Goal: Task Accomplishment & Management: Complete application form

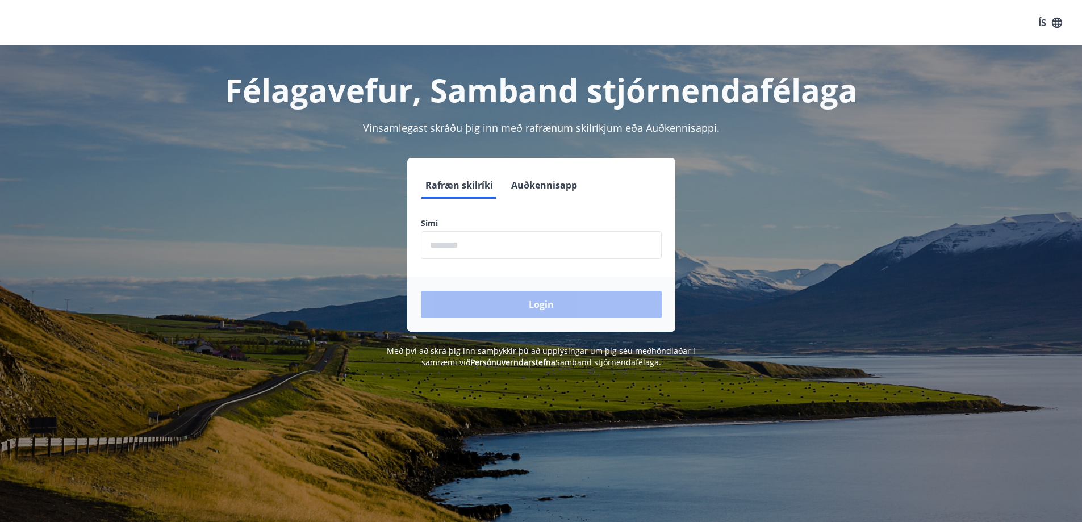
click at [525, 240] on input "phone" at bounding box center [541, 245] width 241 height 28
type input "********"
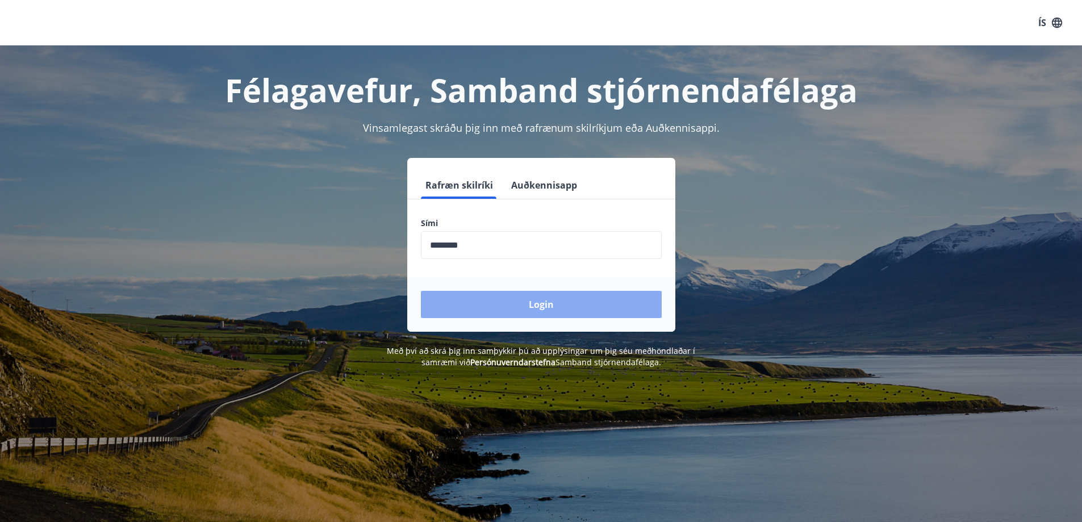
click at [537, 304] on button "Login" at bounding box center [541, 304] width 241 height 27
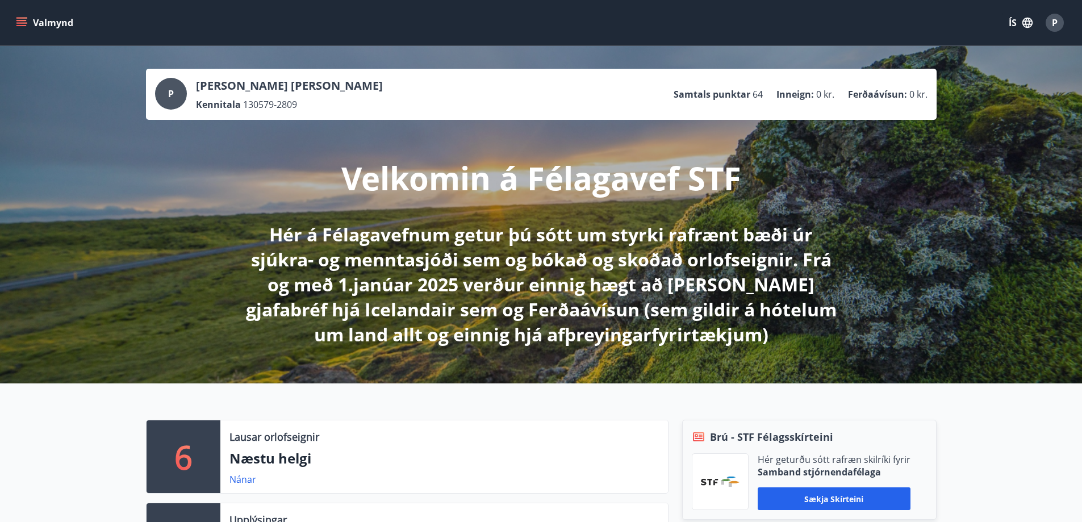
click at [19, 31] on button "Valmynd" at bounding box center [46, 22] width 64 height 20
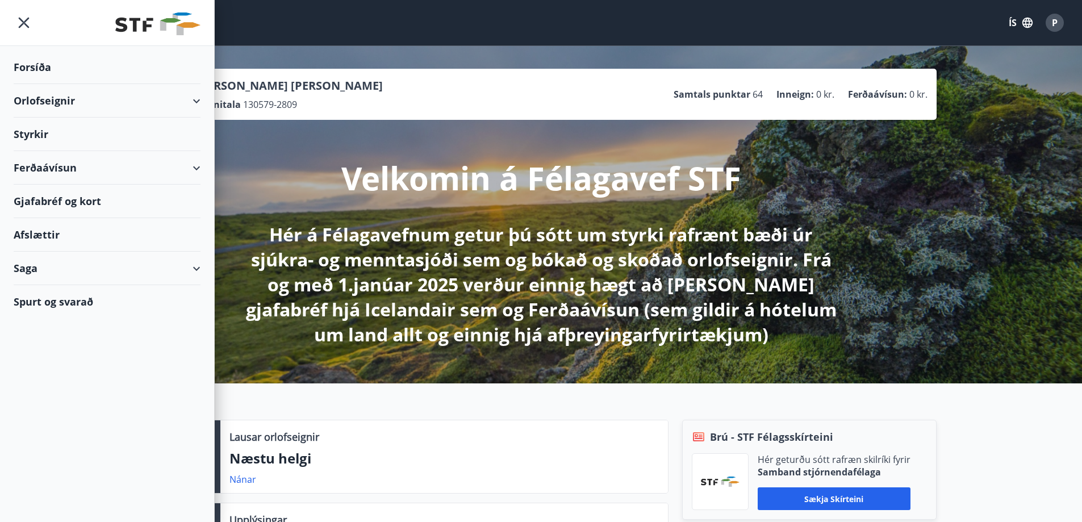
click at [307, 8] on div "Valmynd ÍS P" at bounding box center [541, 22] width 1082 height 45
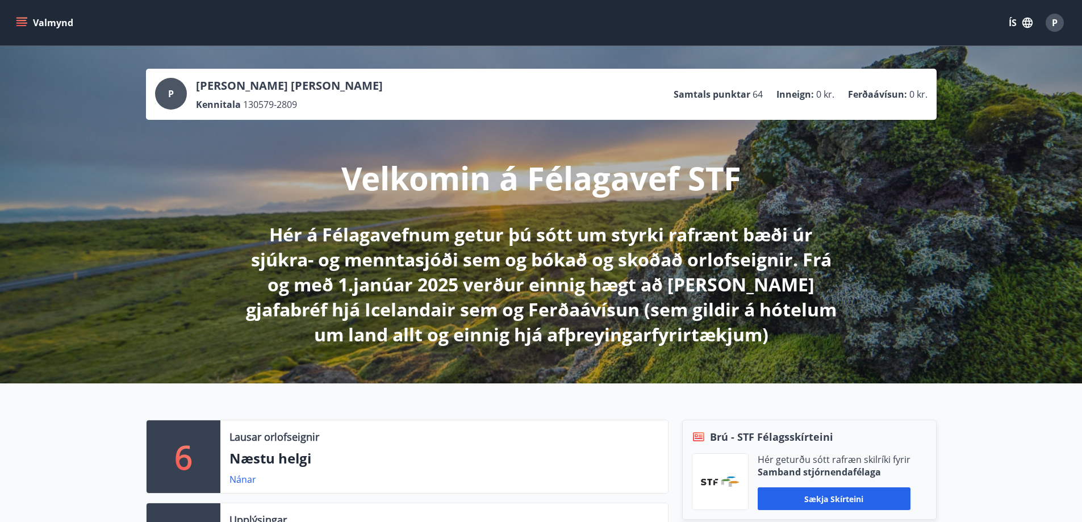
click at [1027, 22] on icon "button" at bounding box center [1027, 22] width 12 height 12
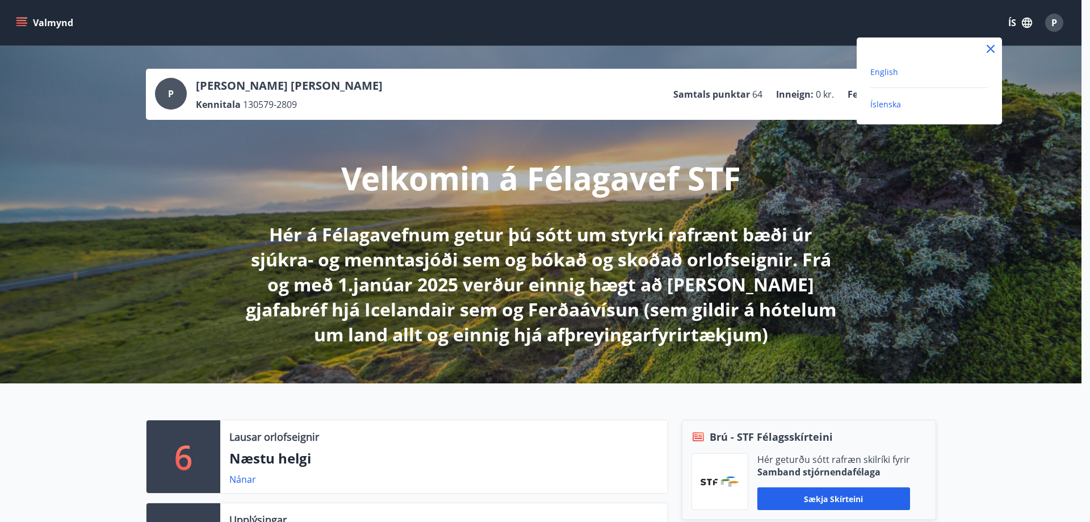
click at [893, 76] on span "English" at bounding box center [885, 71] width 28 height 11
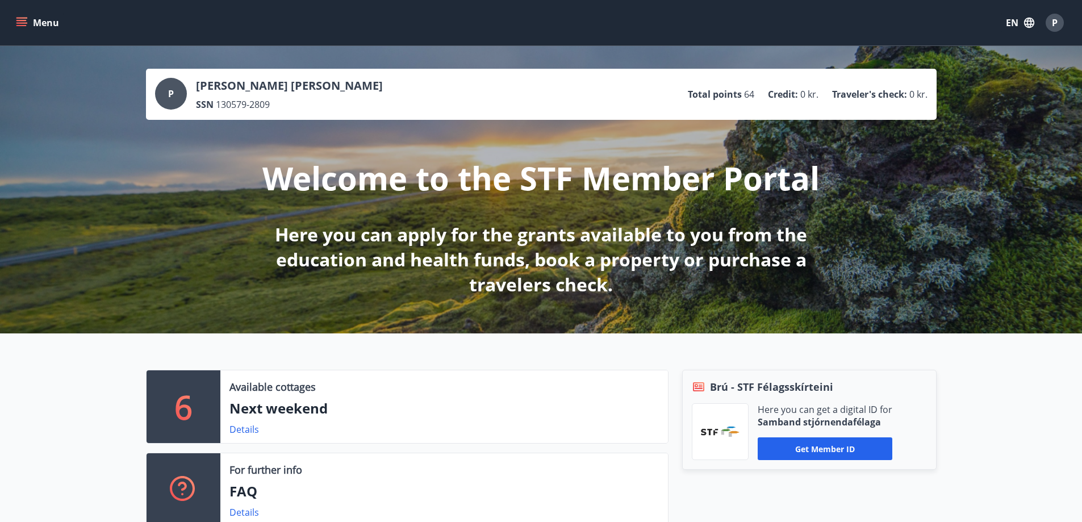
click at [27, 26] on button "Menu" at bounding box center [39, 22] width 50 height 20
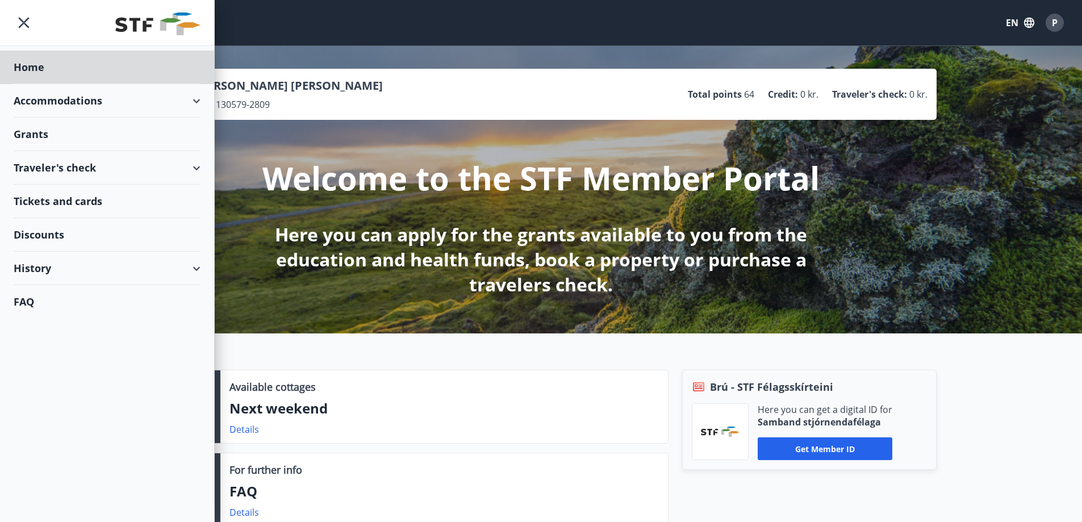
click at [50, 84] on div "Grants" at bounding box center [107, 68] width 187 height 34
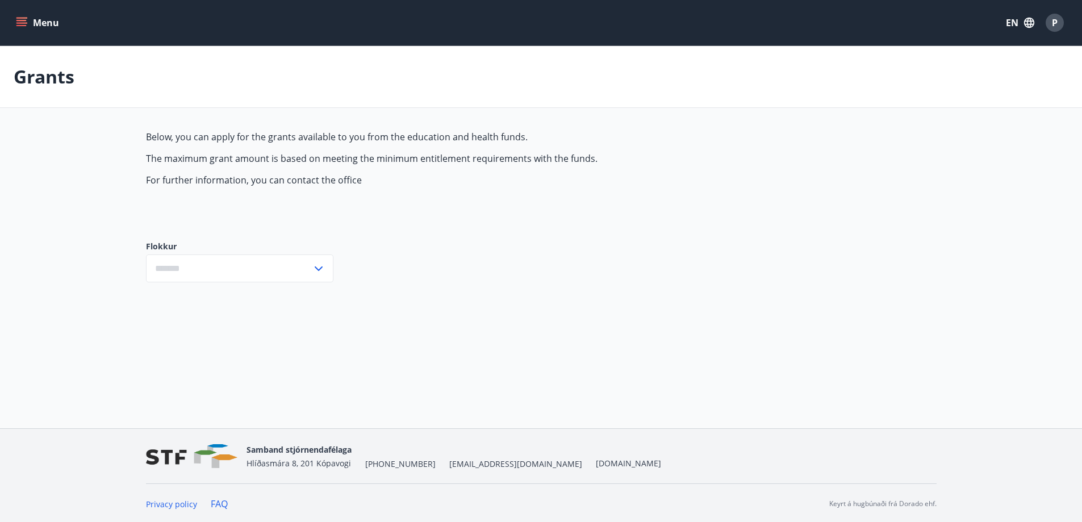
type input "***"
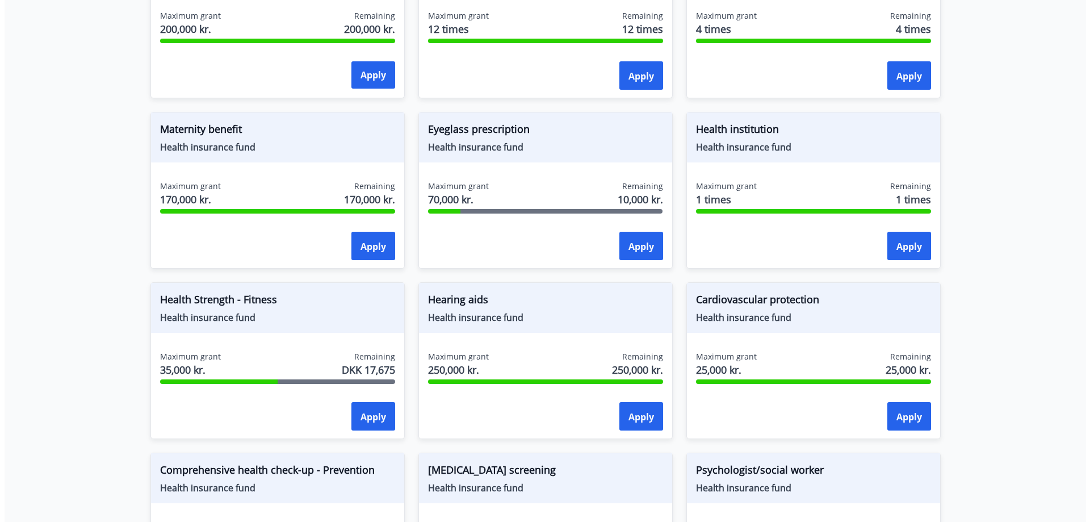
scroll to position [341, 0]
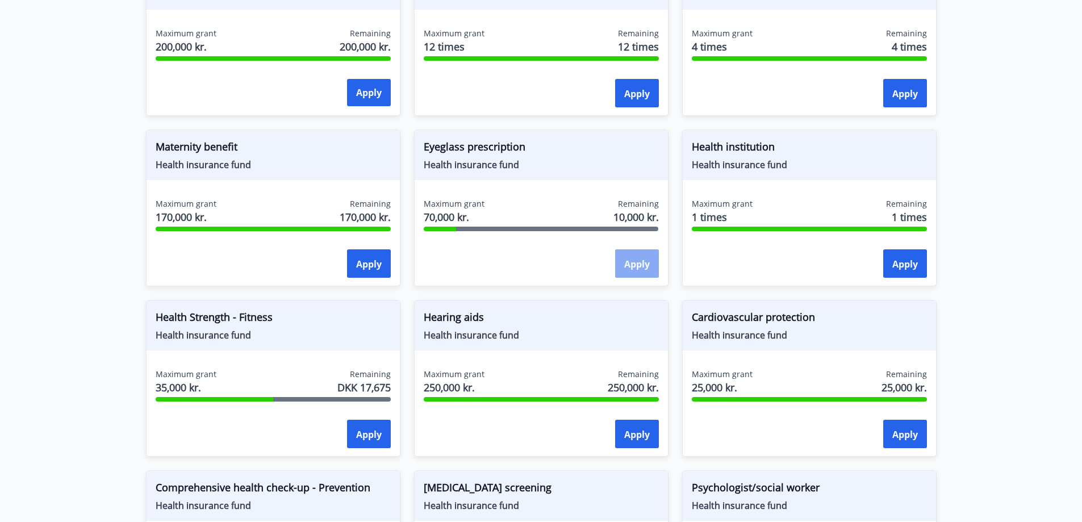
click at [634, 262] on font "Apply" at bounding box center [637, 264] width 26 height 12
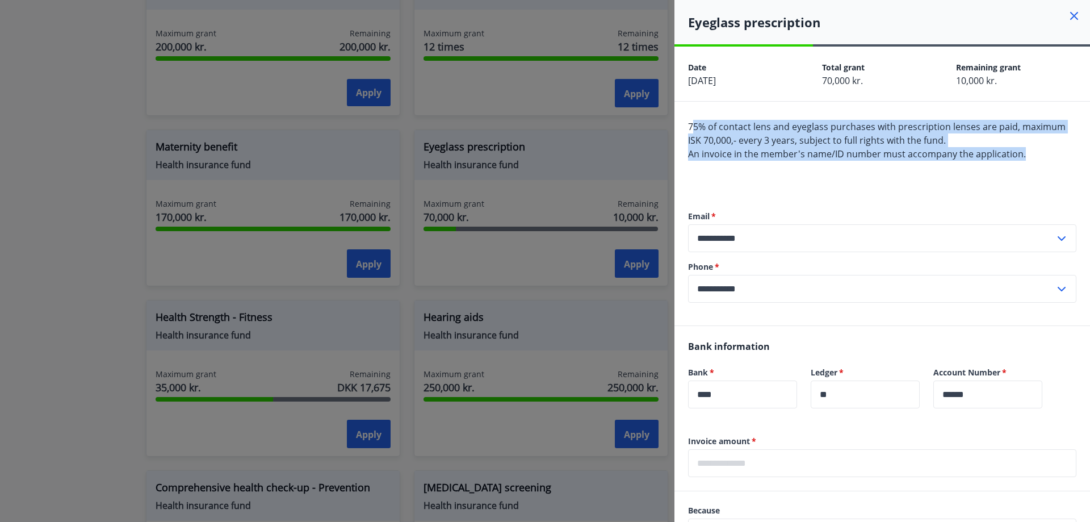
drag, startPoint x: 692, startPoint y: 131, endPoint x: 1033, endPoint y: 154, distance: 342.1
click at [1033, 154] on div "75% of contact lens and eyeglass purchases with prescription lenses are paid, m…" at bounding box center [882, 154] width 388 height 68
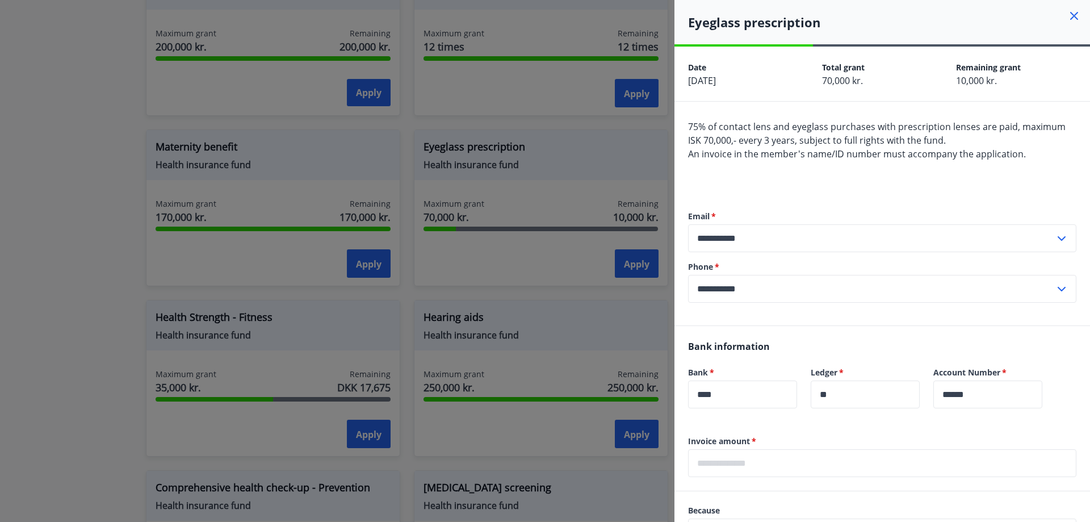
click at [979, 171] on div "75% of contact lens and eyeglass purchases with prescription lenses are paid, m…" at bounding box center [882, 154] width 388 height 68
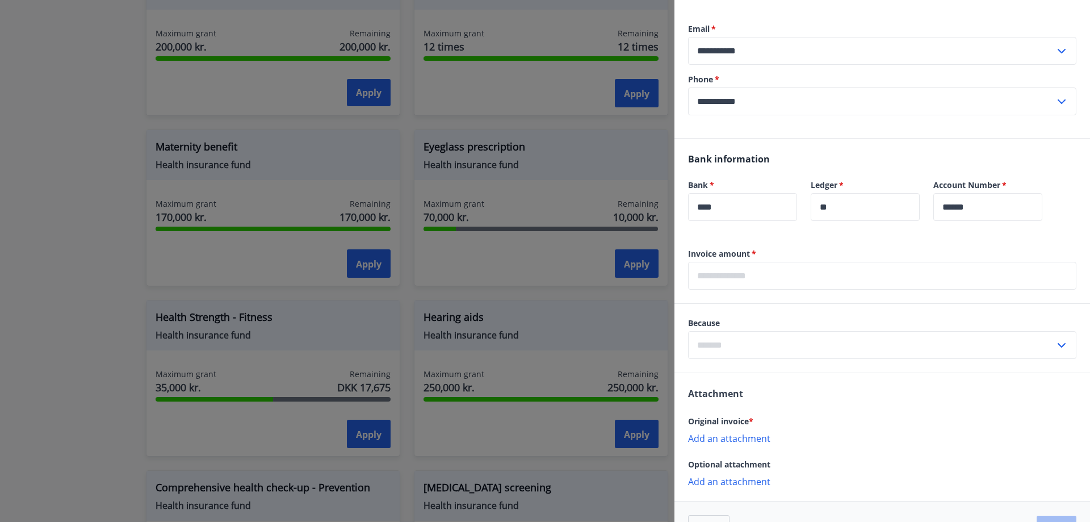
scroll to position [223, 0]
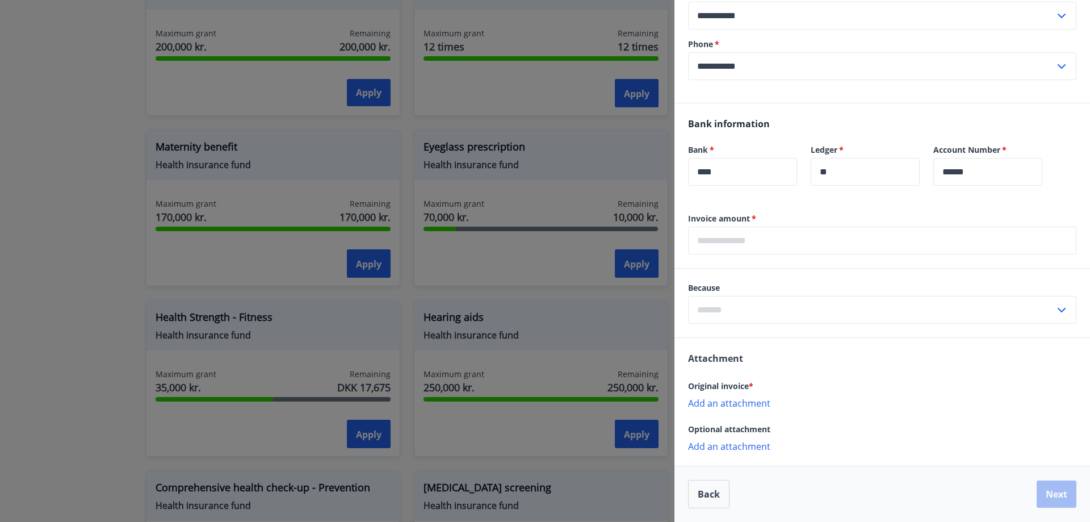
click at [951, 124] on div "Bank information Bank   * **** ​ Ledger   * ** ​ Account Number   * ****** ​" at bounding box center [883, 158] width 416 height 110
click at [722, 248] on input "text" at bounding box center [882, 241] width 388 height 28
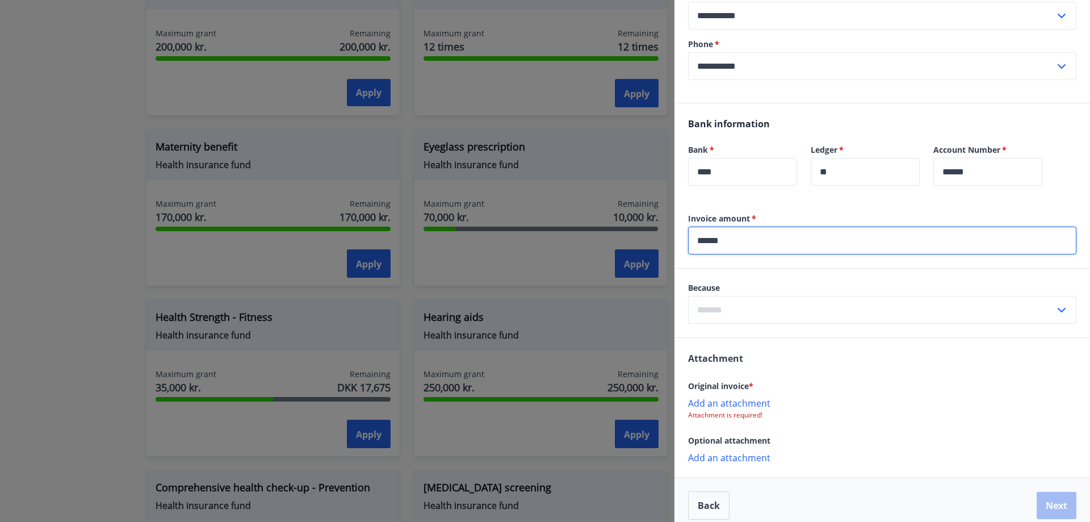
type input "******"
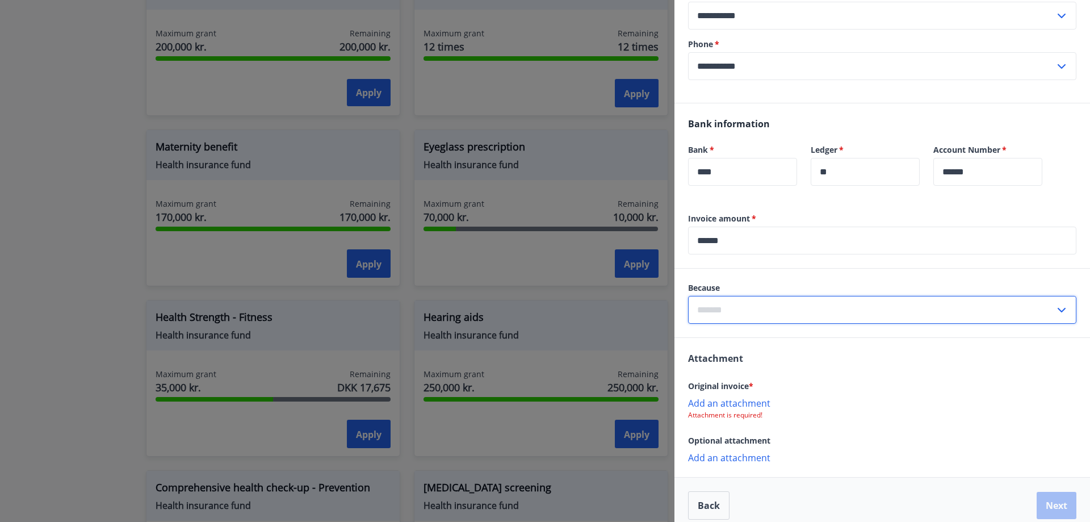
click at [736, 306] on input "text" at bounding box center [871, 310] width 367 height 28
click at [746, 337] on li "Glasses" at bounding box center [882, 335] width 387 height 22
type input "********"
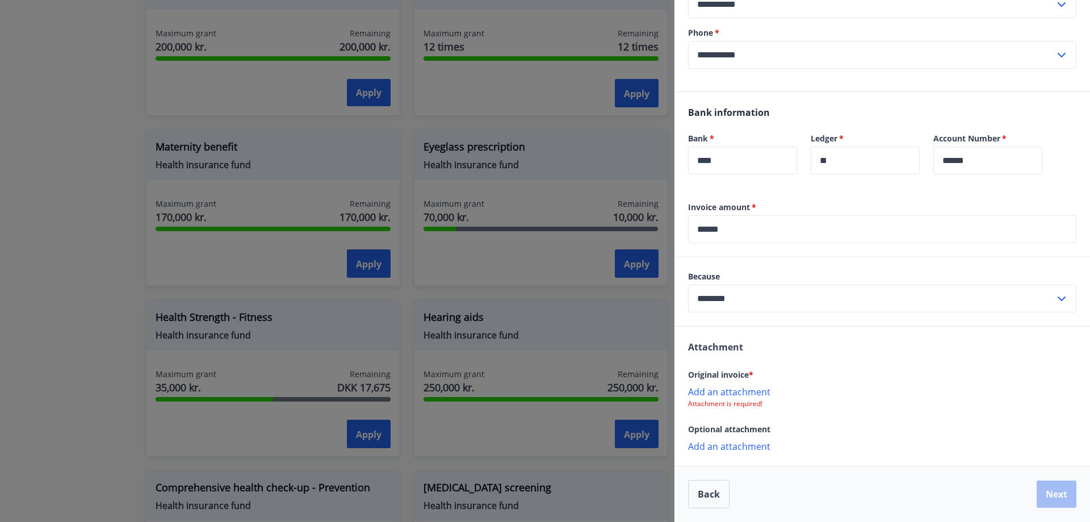
click at [765, 390] on p "Add an attachment" at bounding box center [882, 391] width 388 height 11
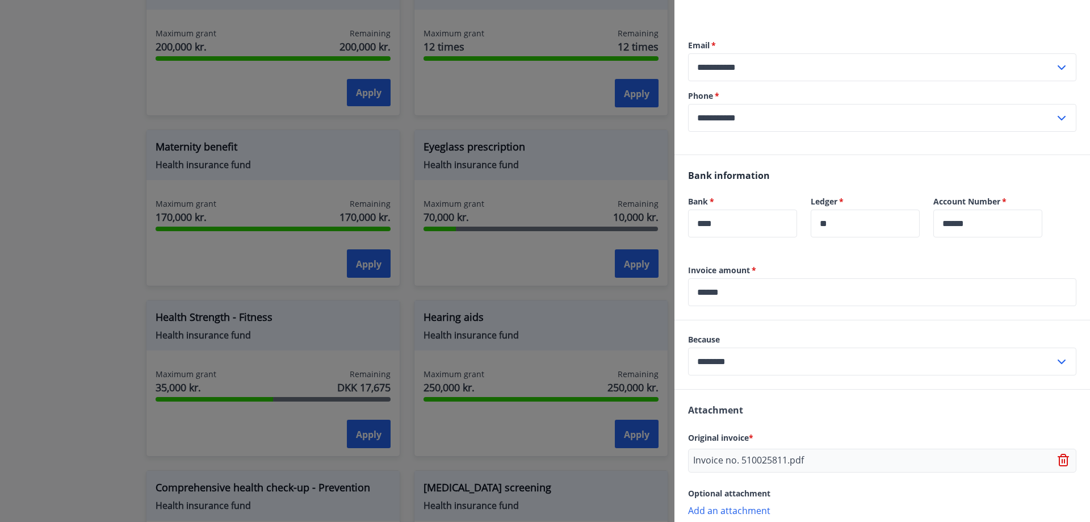
scroll to position [235, 0]
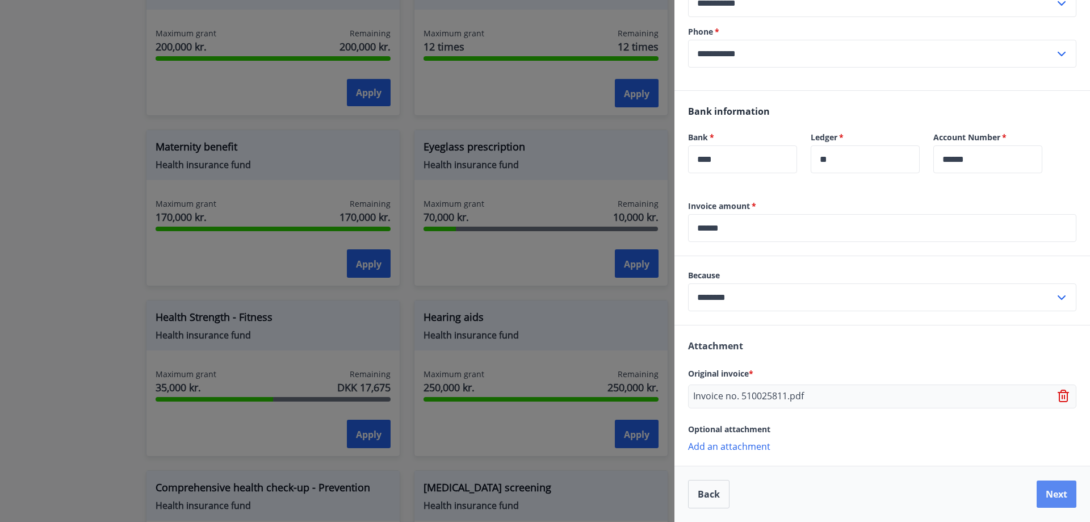
click at [1040, 488] on button "Next" at bounding box center [1057, 493] width 40 height 27
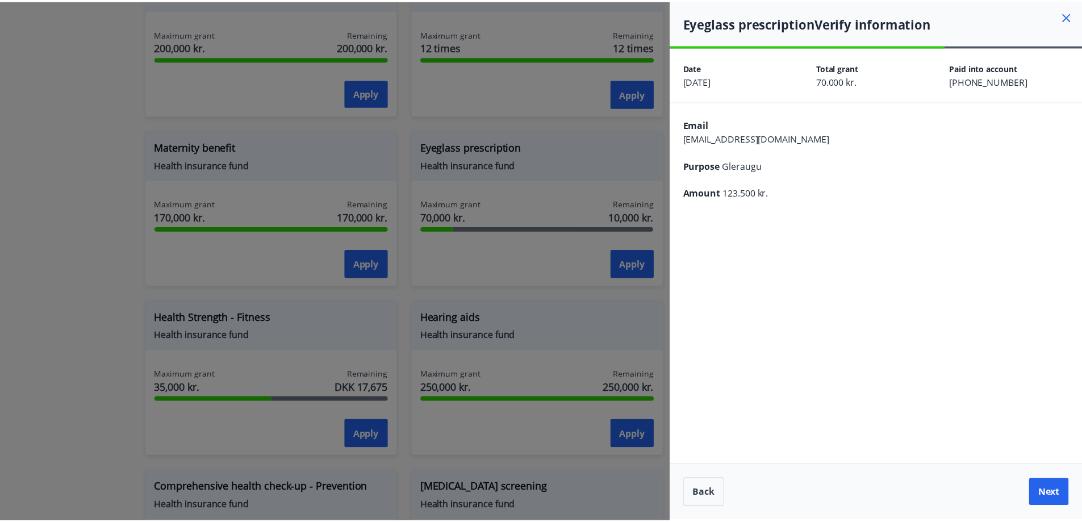
scroll to position [0, 0]
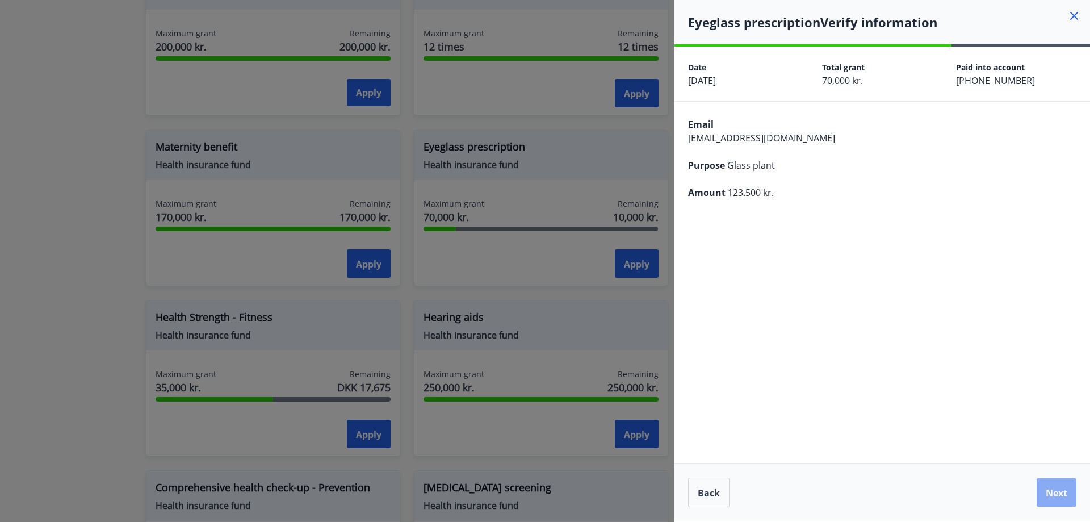
click at [1054, 493] on font "Next" at bounding box center [1057, 493] width 22 height 12
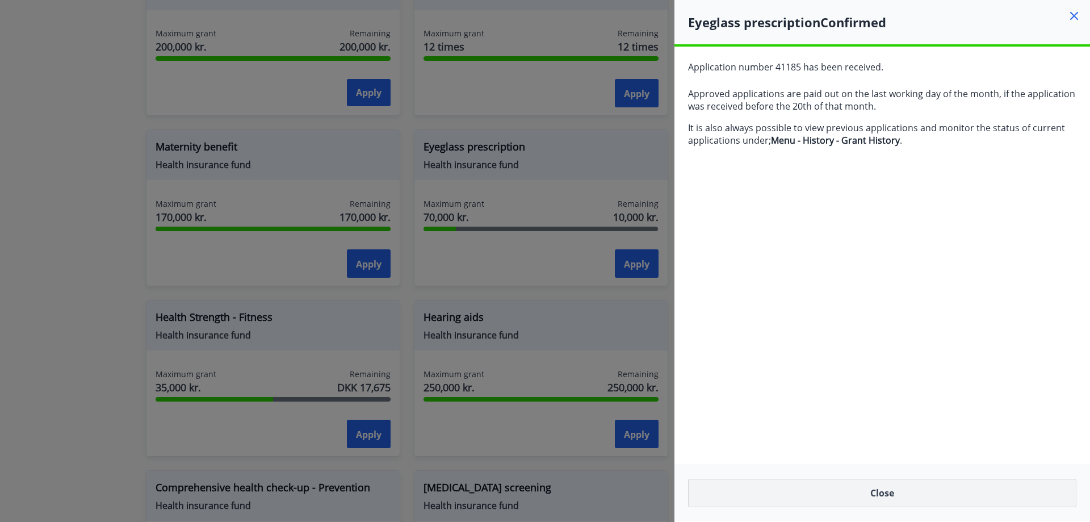
click at [877, 492] on button "Close" at bounding box center [882, 493] width 388 height 28
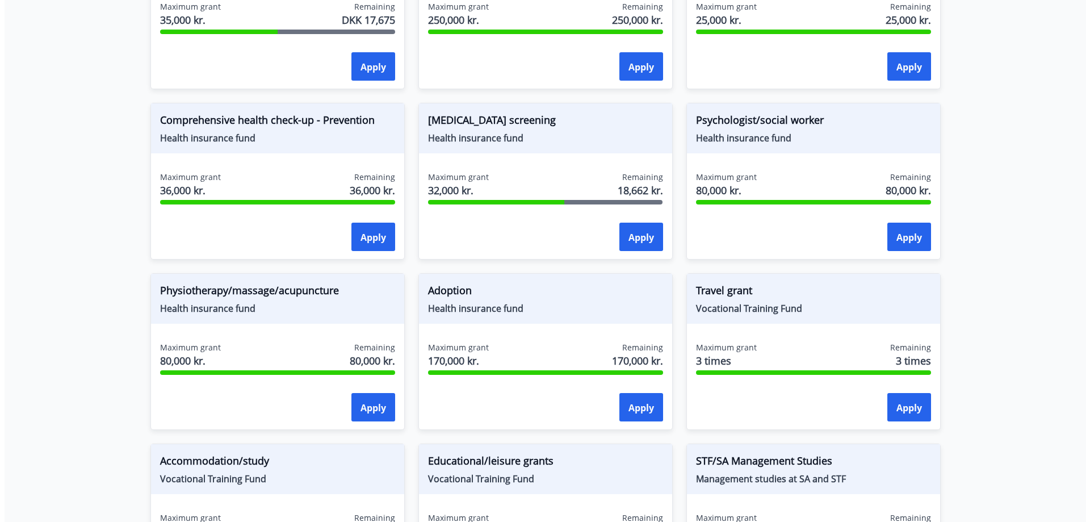
scroll to position [612, 0]
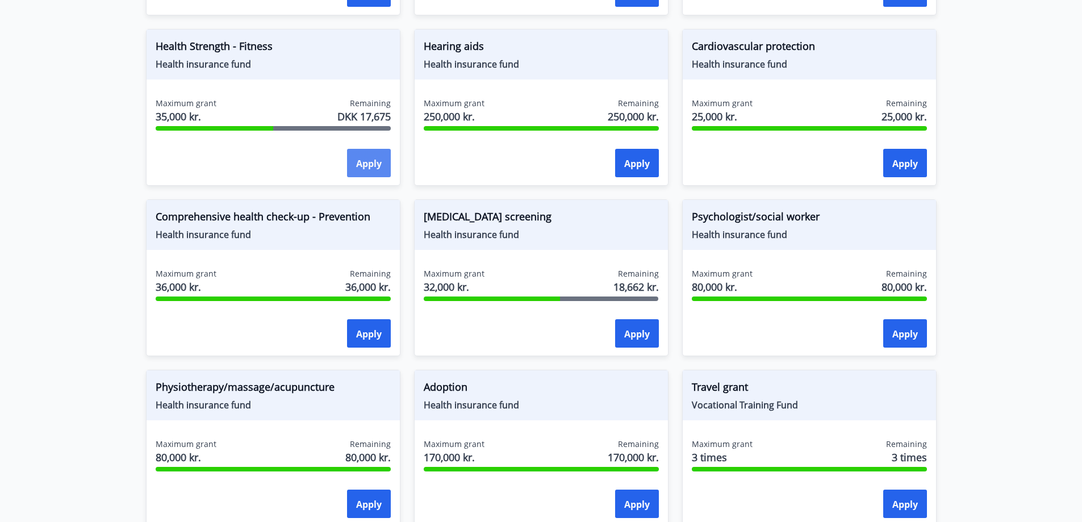
click at [357, 160] on font "Apply" at bounding box center [369, 163] width 26 height 12
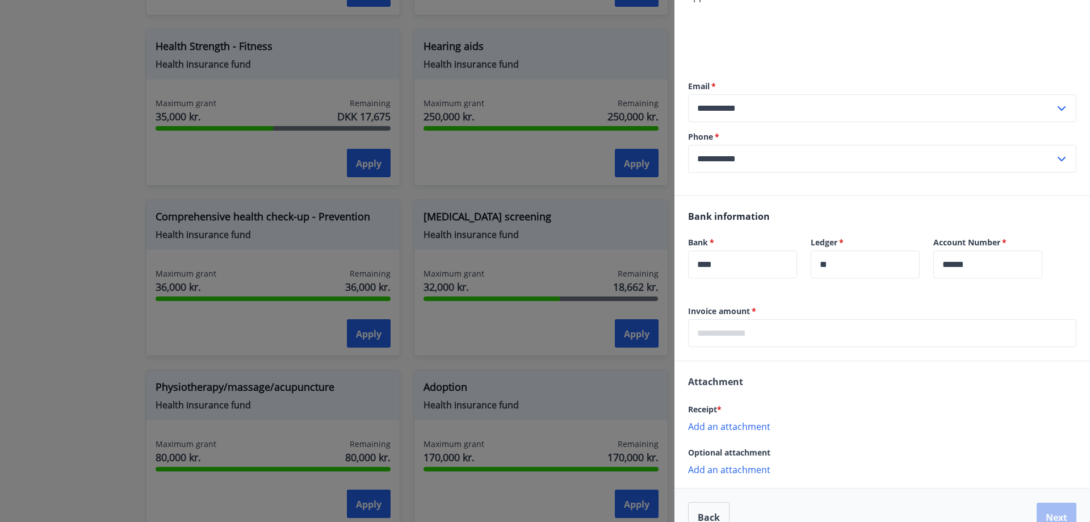
scroll to position [208, 0]
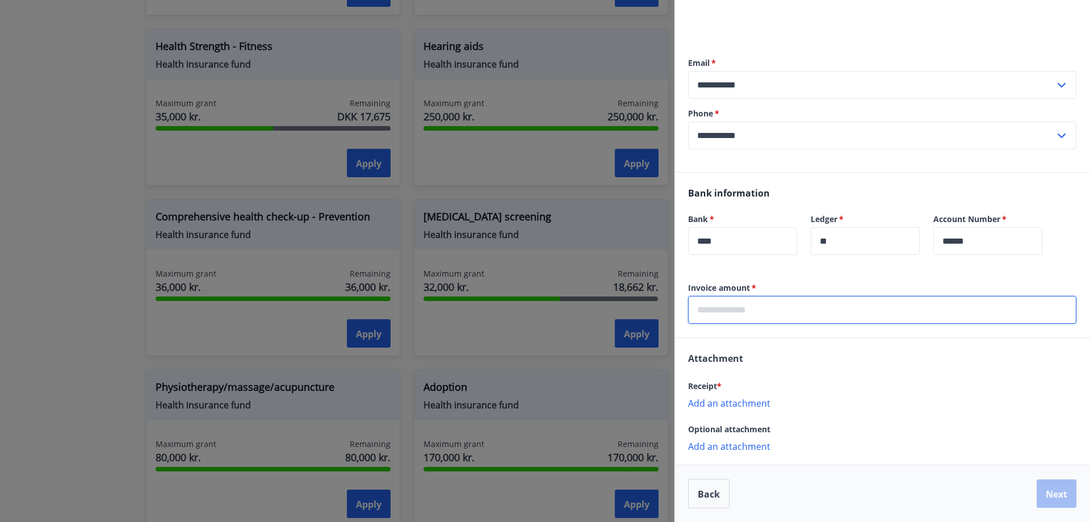
click at [788, 302] on input "text" at bounding box center [882, 310] width 388 height 28
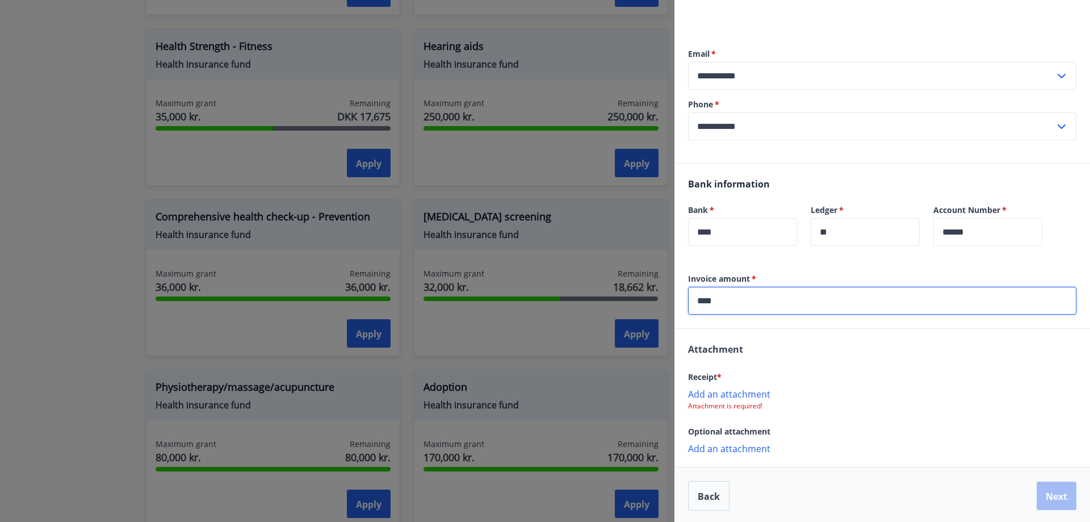
scroll to position [219, 0]
type input "****"
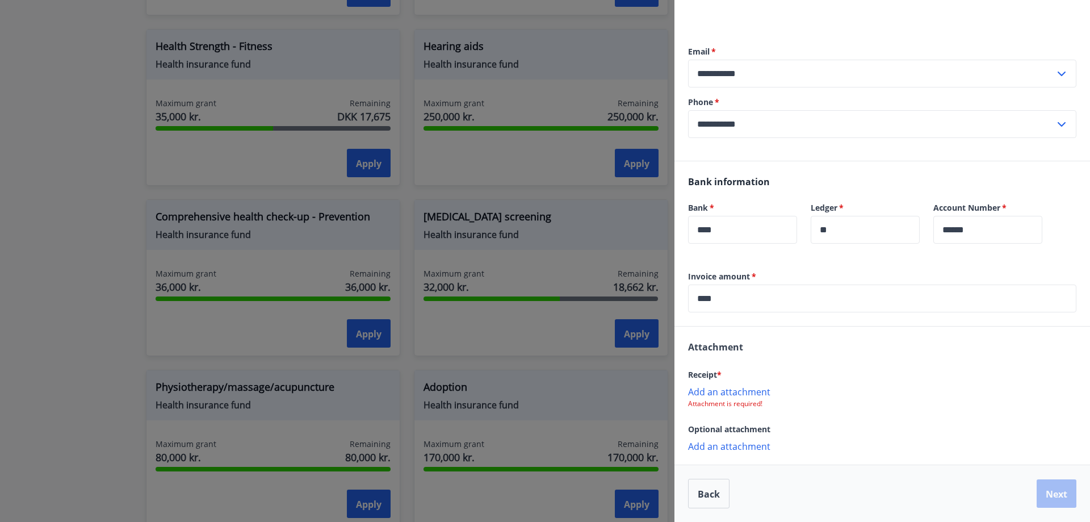
click at [739, 393] on font "Add an attachment" at bounding box center [729, 392] width 82 height 12
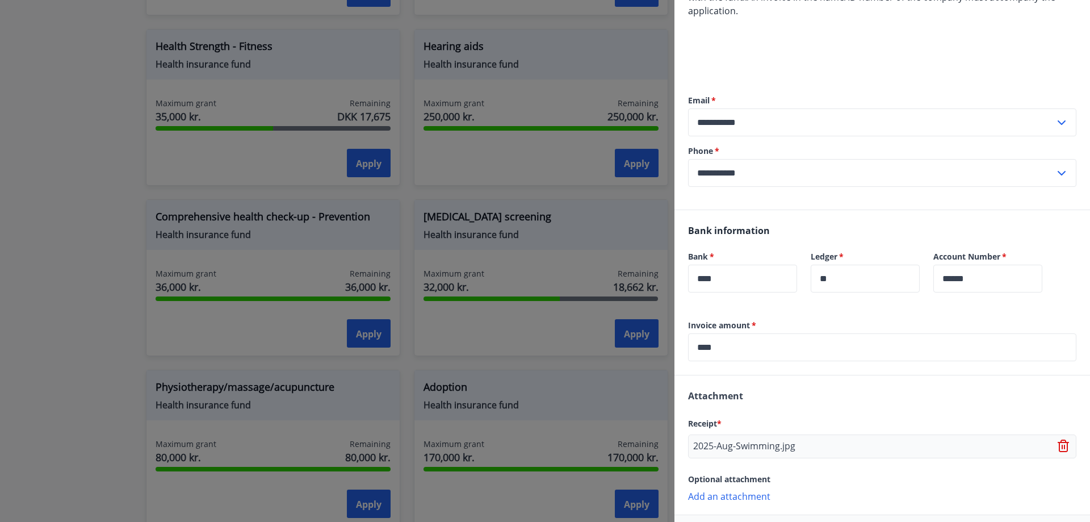
scroll to position [220, 0]
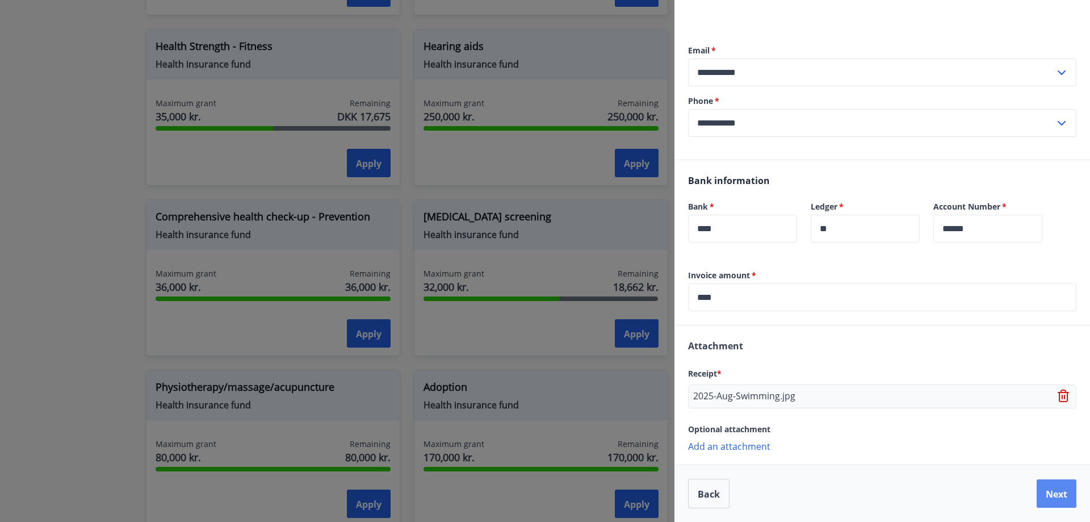
click at [1041, 500] on button "Next" at bounding box center [1057, 493] width 40 height 28
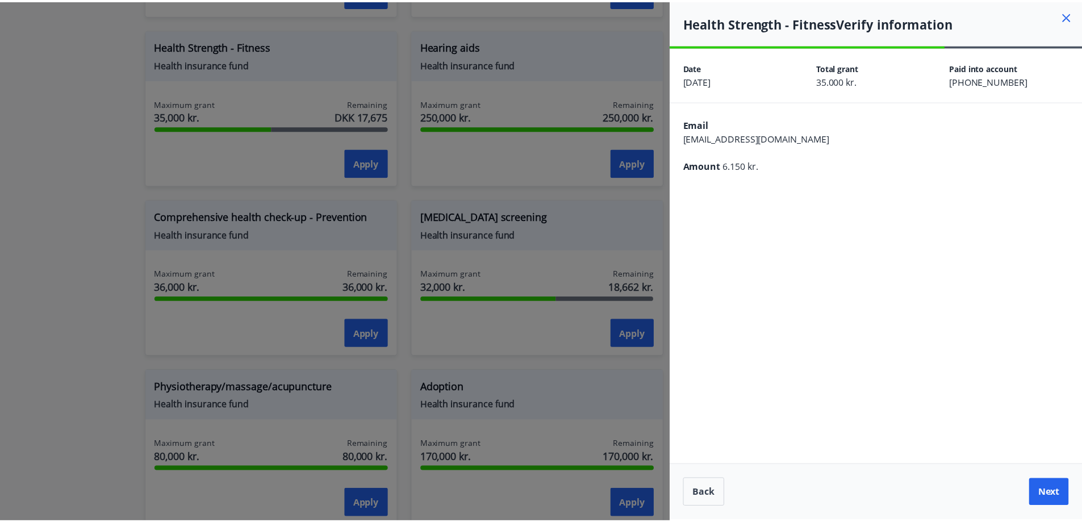
scroll to position [0, 0]
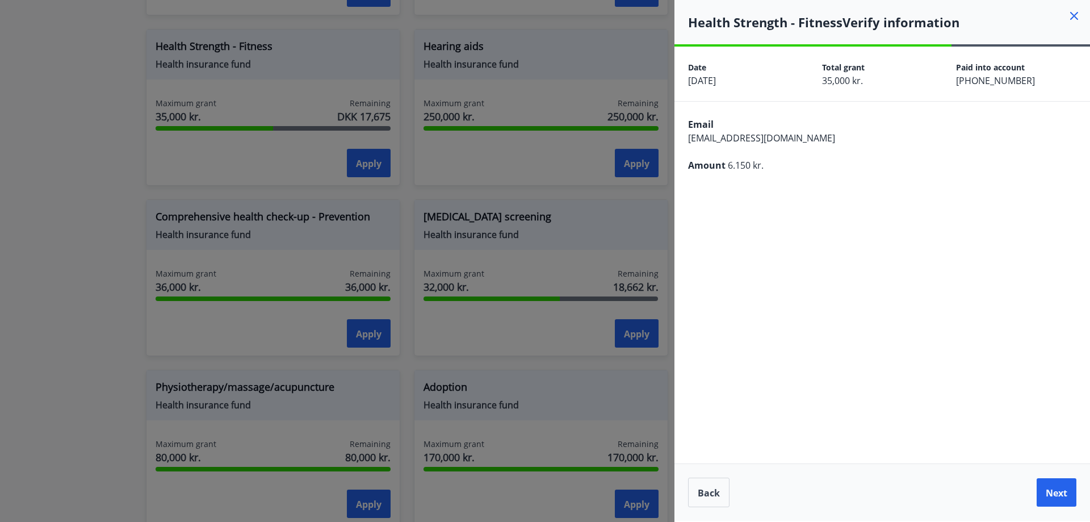
click at [1041, 500] on button "Next" at bounding box center [1057, 492] width 40 height 28
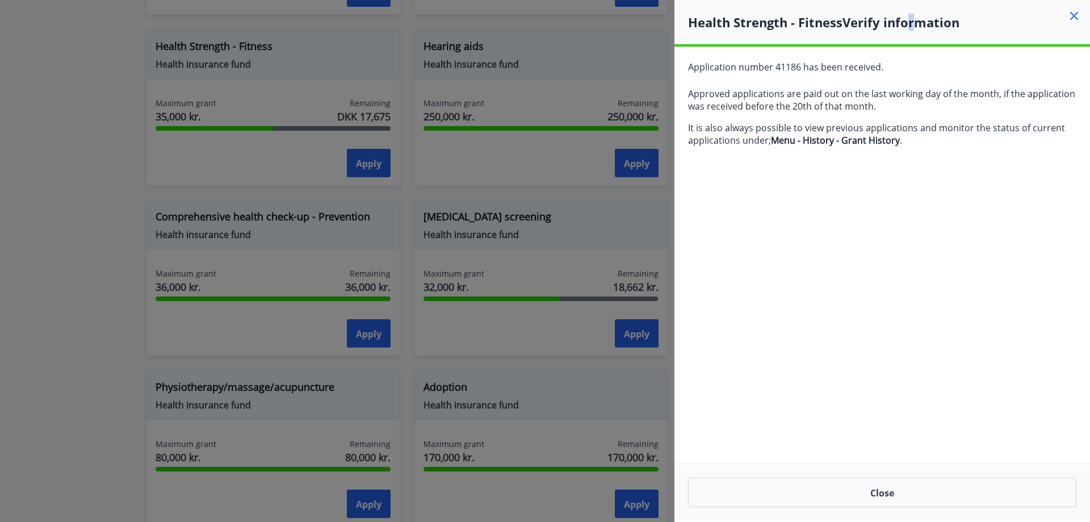
click at [910, 24] on font "Verify information" at bounding box center [901, 22] width 117 height 17
click at [932, 500] on button "Close" at bounding box center [882, 493] width 388 height 30
